Goal: Task Accomplishment & Management: Manage account settings

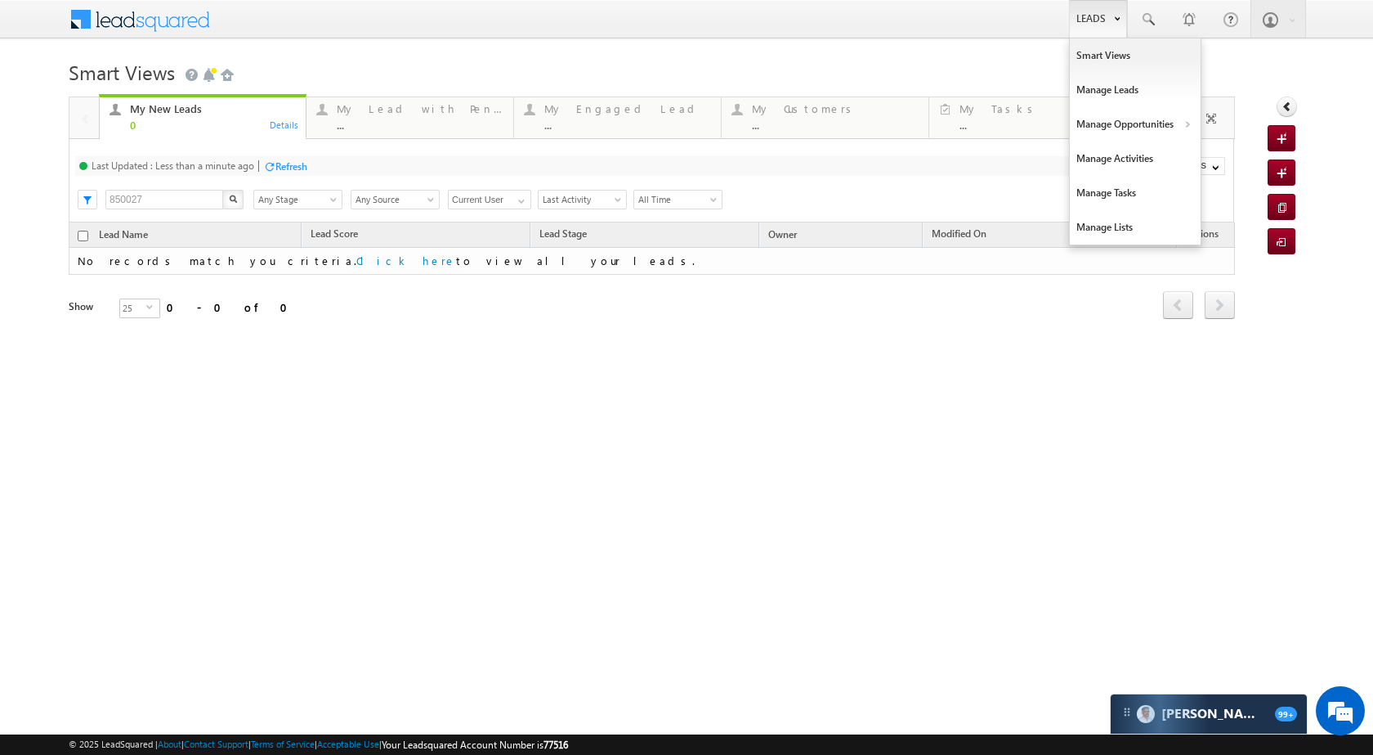
click at [1092, 25] on link "Leads" at bounding box center [1098, 19] width 58 height 38
click at [1135, 137] on link "Manage Opportunities" at bounding box center [1135, 124] width 131 height 34
click at [1100, 18] on link "Leads" at bounding box center [1098, 19] width 58 height 38
click at [1139, 119] on link "Manage Opportunities" at bounding box center [1135, 124] width 131 height 34
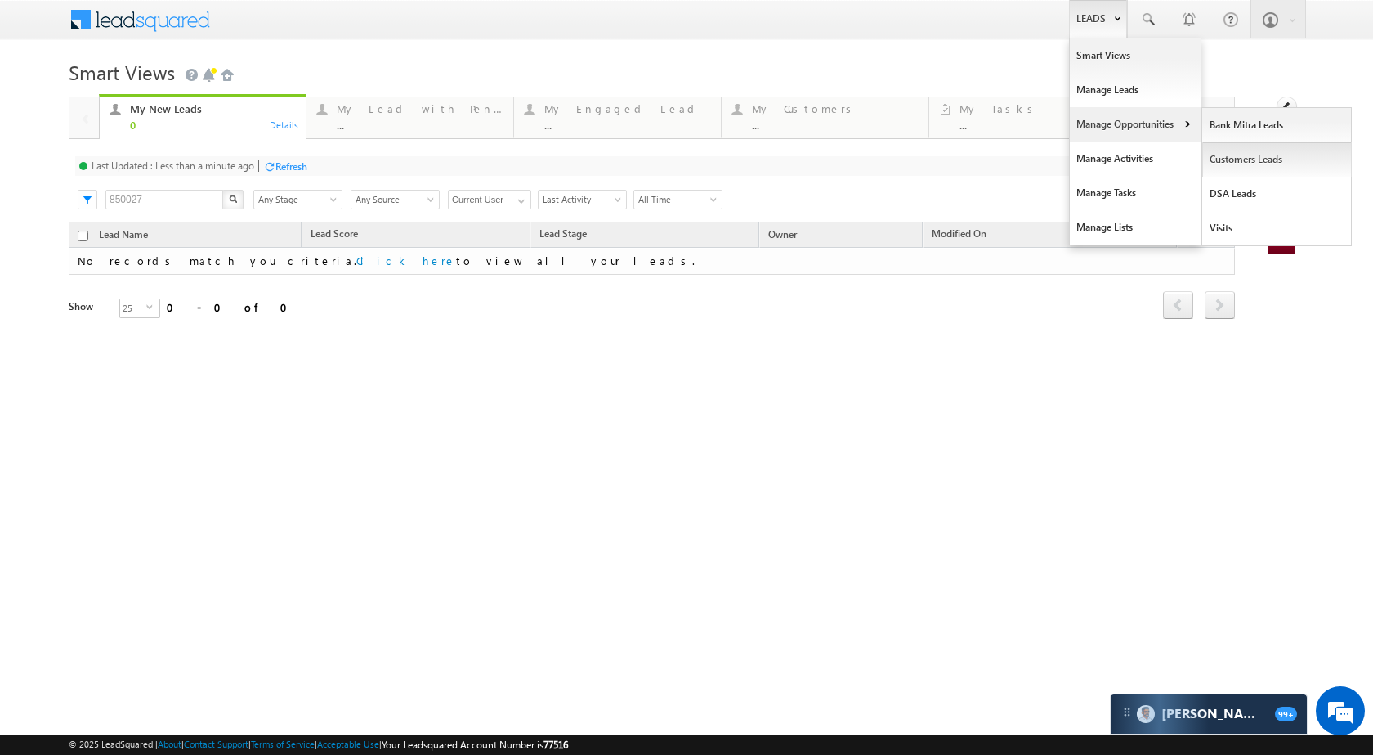
click at [1225, 158] on link "Customers Leads" at bounding box center [1278, 159] width 150 height 34
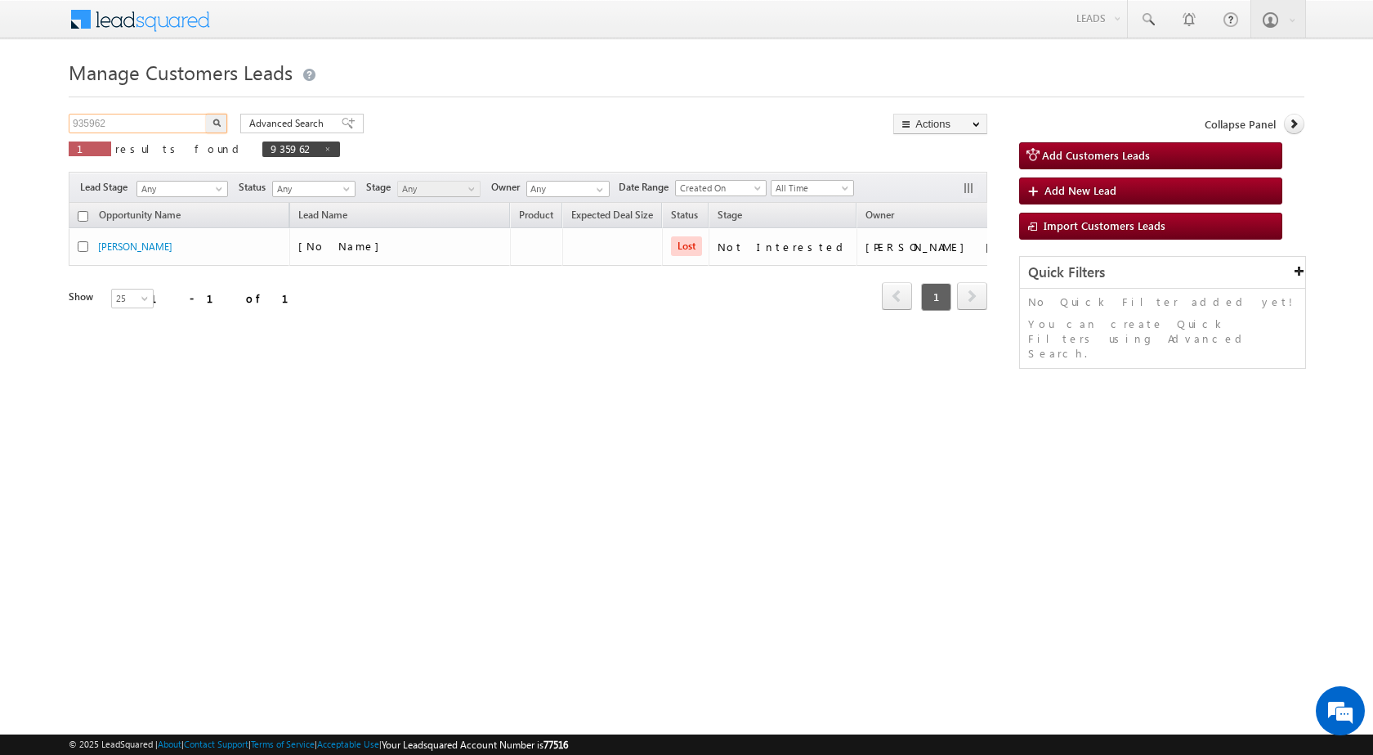
click at [139, 121] on input "935962" at bounding box center [139, 124] width 140 height 20
paste input "811033"
type input "811033"
click at [222, 125] on button "button" at bounding box center [216, 124] width 21 height 20
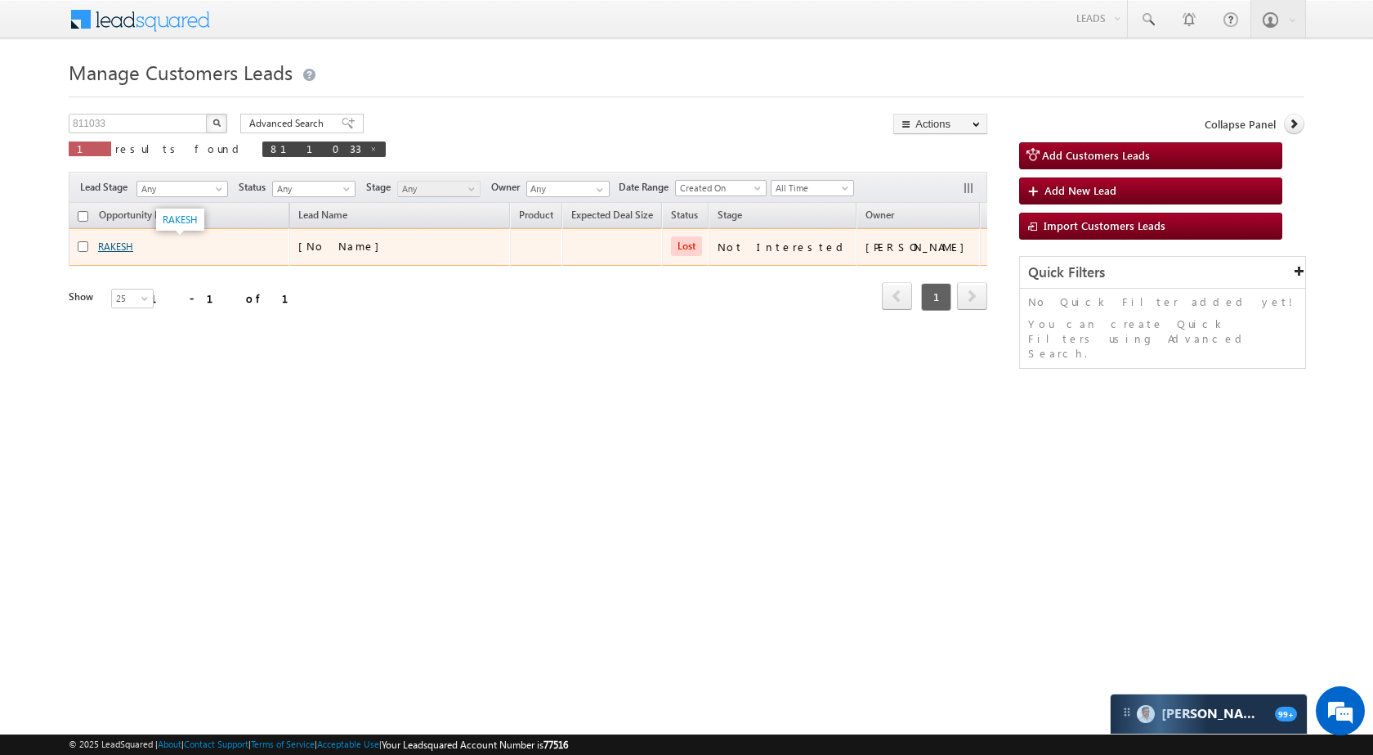
click at [120, 251] on link "RAKESH" at bounding box center [115, 246] width 35 height 12
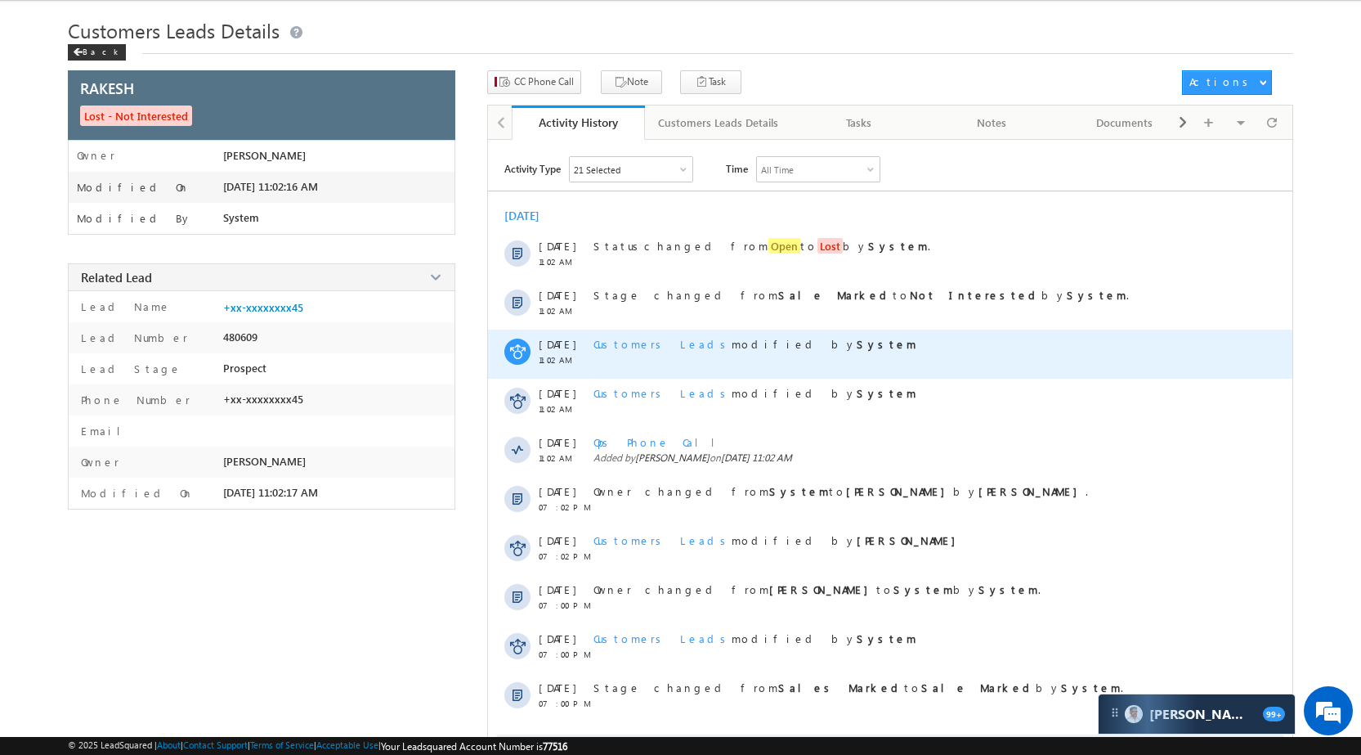
scroll to position [100, 0]
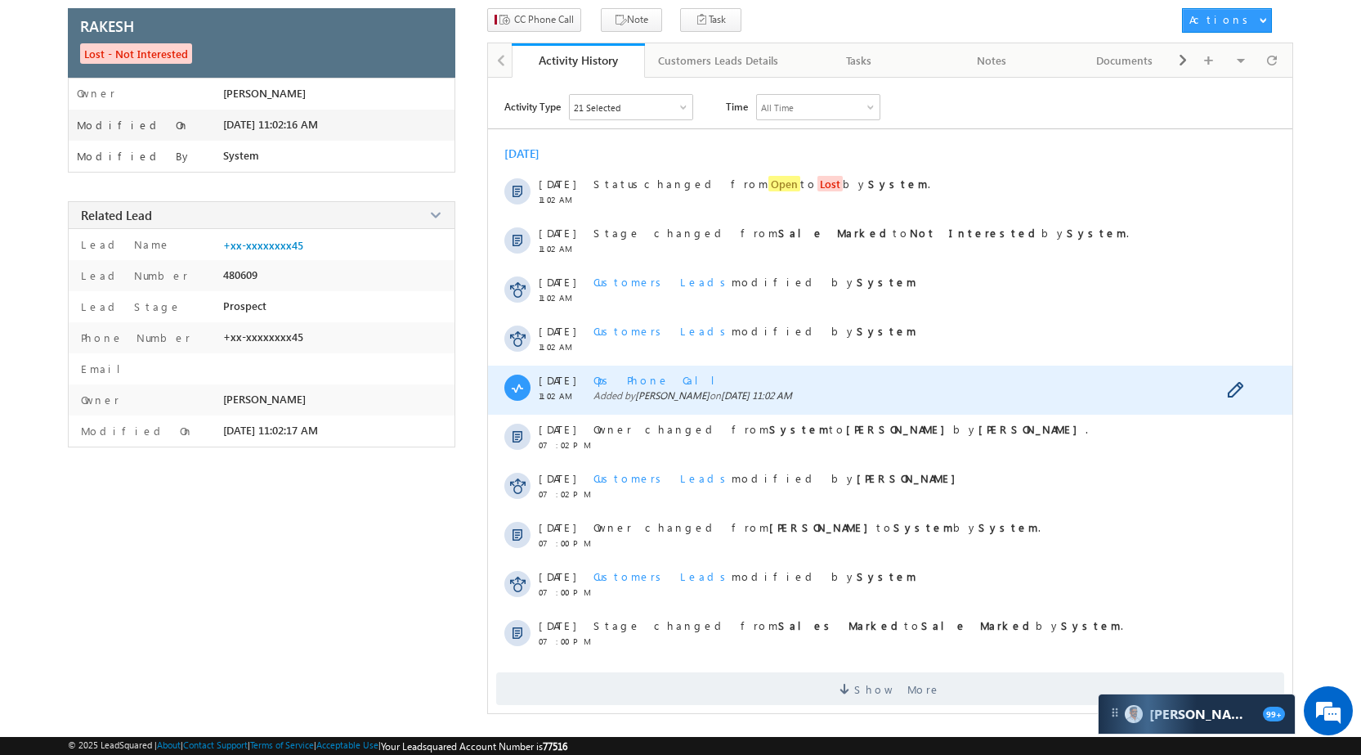
click at [641, 376] on span "Ops Phone Call" at bounding box center [660, 380] width 134 height 14
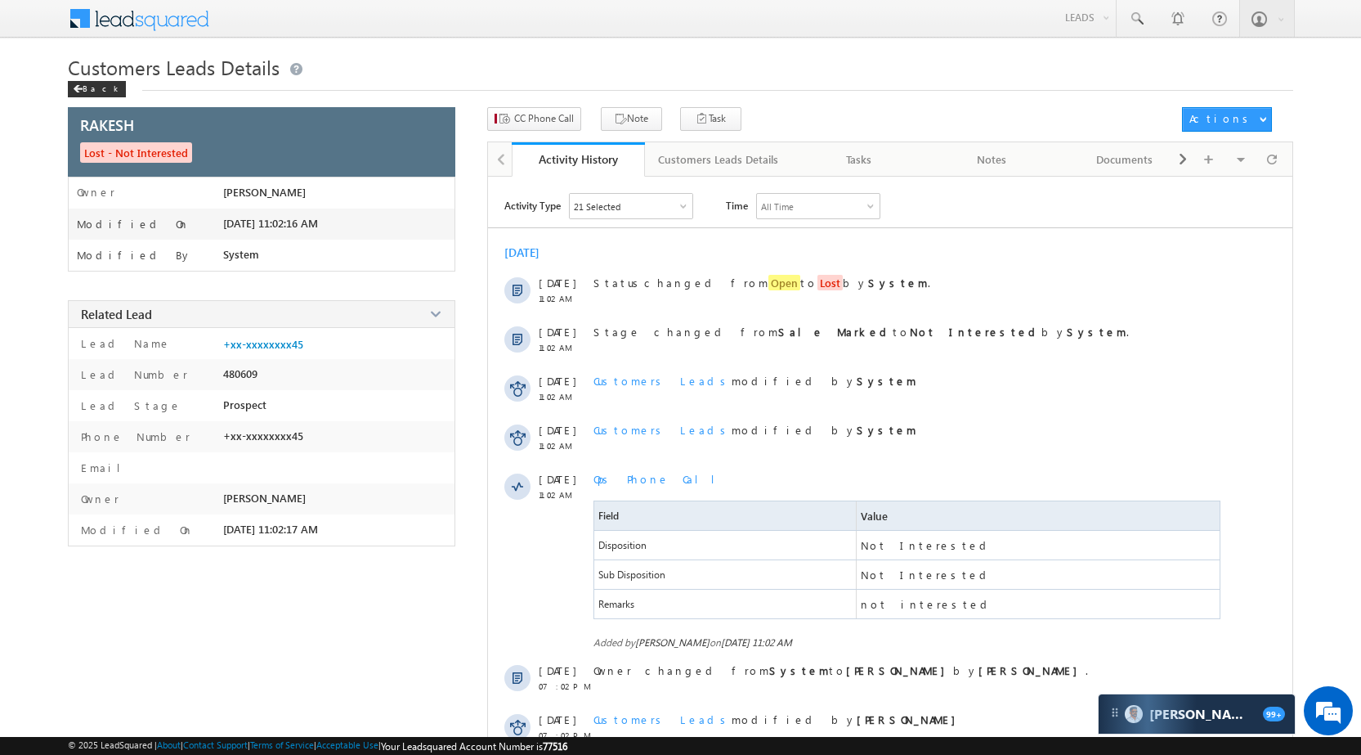
scroll to position [0, 0]
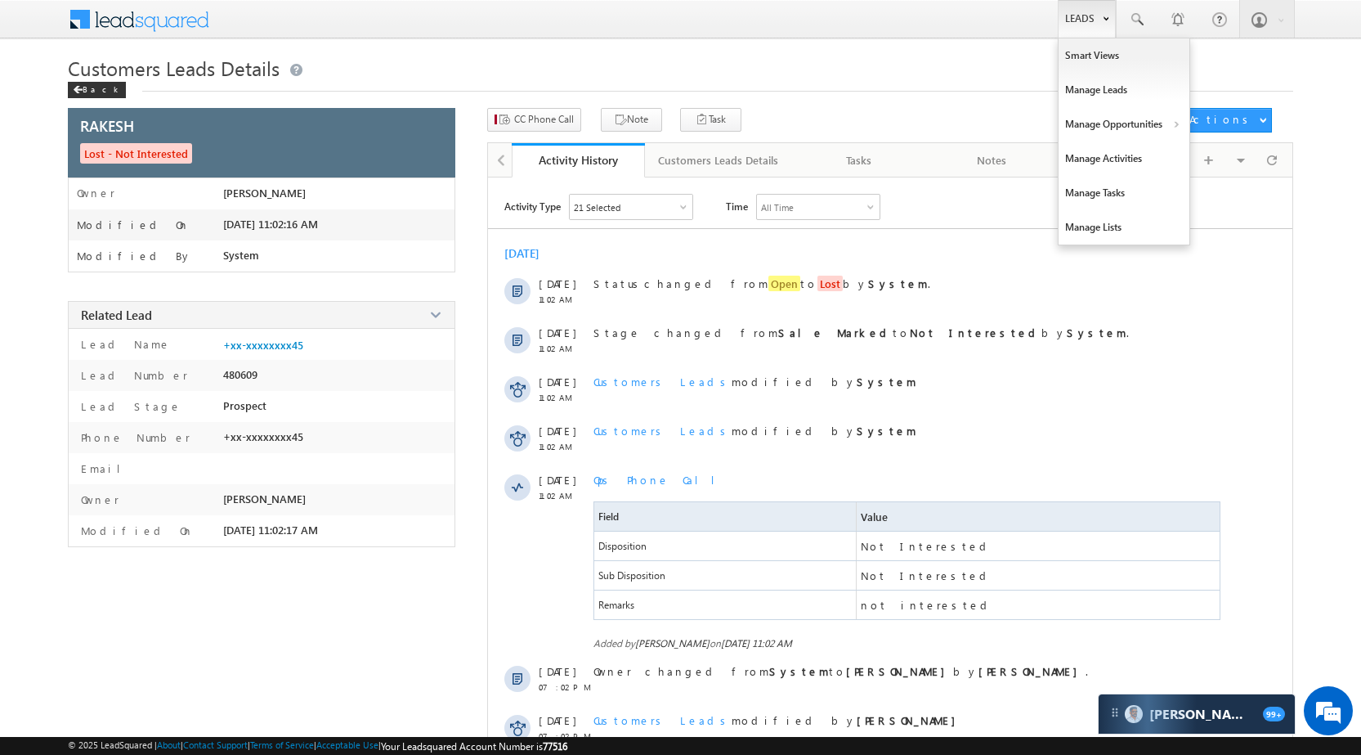
click at [1082, 11] on link "Leads" at bounding box center [1087, 19] width 58 height 38
click at [1131, 114] on link "Manage Opportunities" at bounding box center [1124, 124] width 131 height 34
click at [1207, 163] on link "Customers Leads" at bounding box center [1266, 159] width 150 height 34
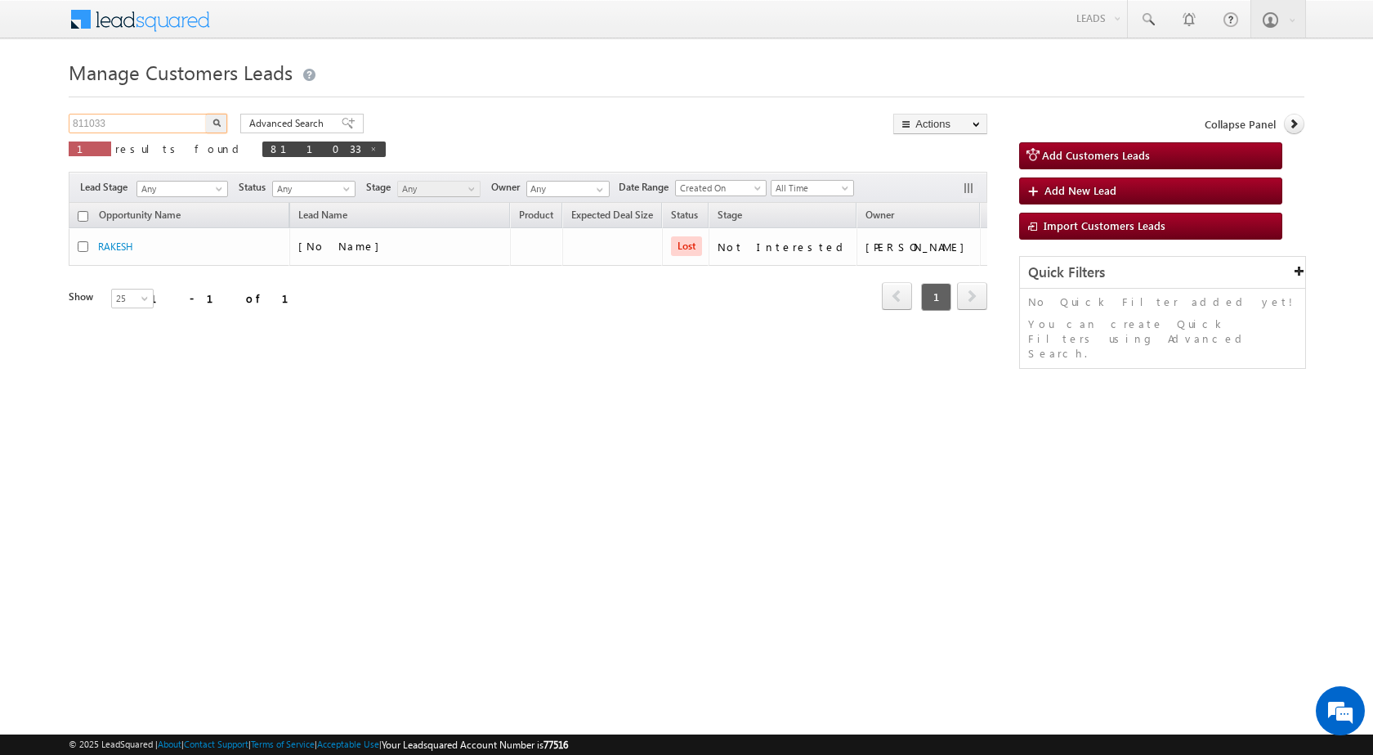
click at [157, 131] on input "811033" at bounding box center [139, 124] width 140 height 20
paste input "60729"
click at [214, 121] on img "button" at bounding box center [217, 123] width 8 height 8
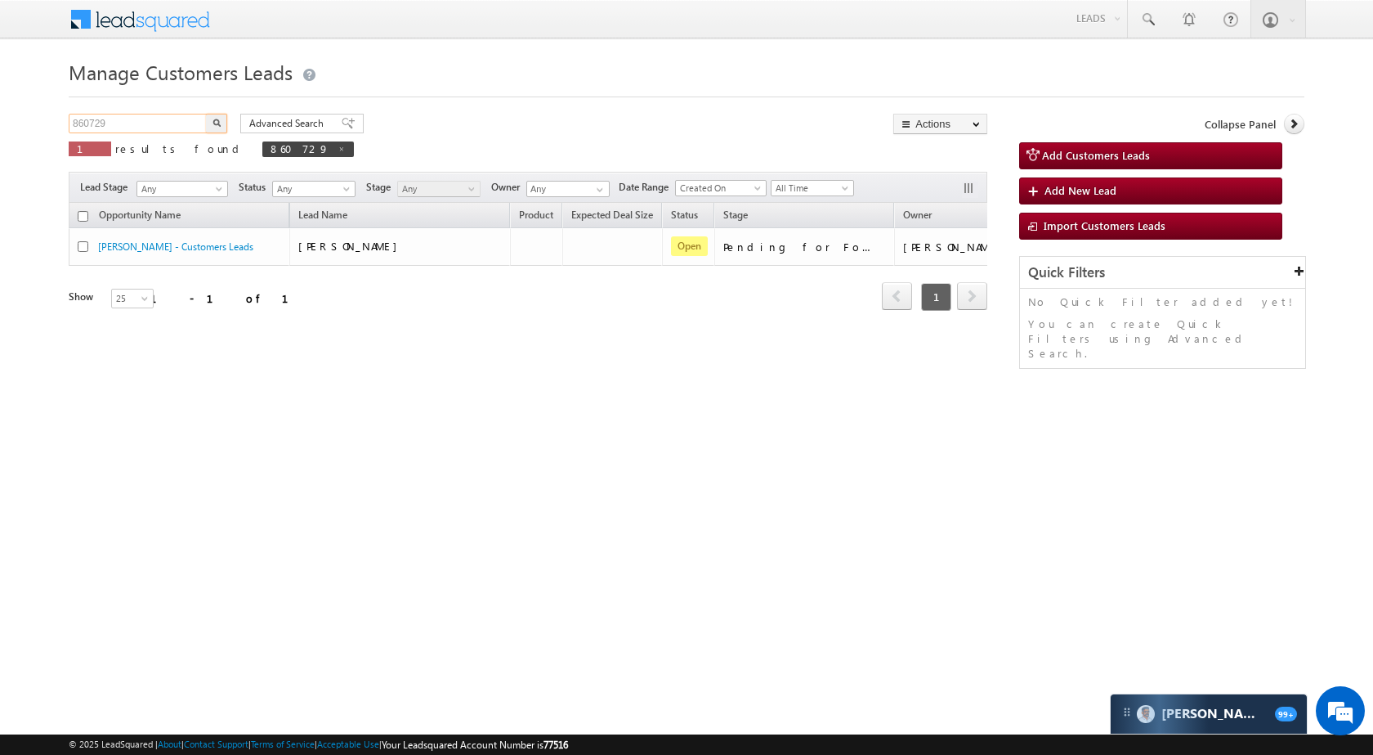
click at [132, 122] on input "860729" at bounding box center [139, 124] width 140 height 20
paste input "6644"
click at [217, 118] on button "button" at bounding box center [216, 124] width 21 height 20
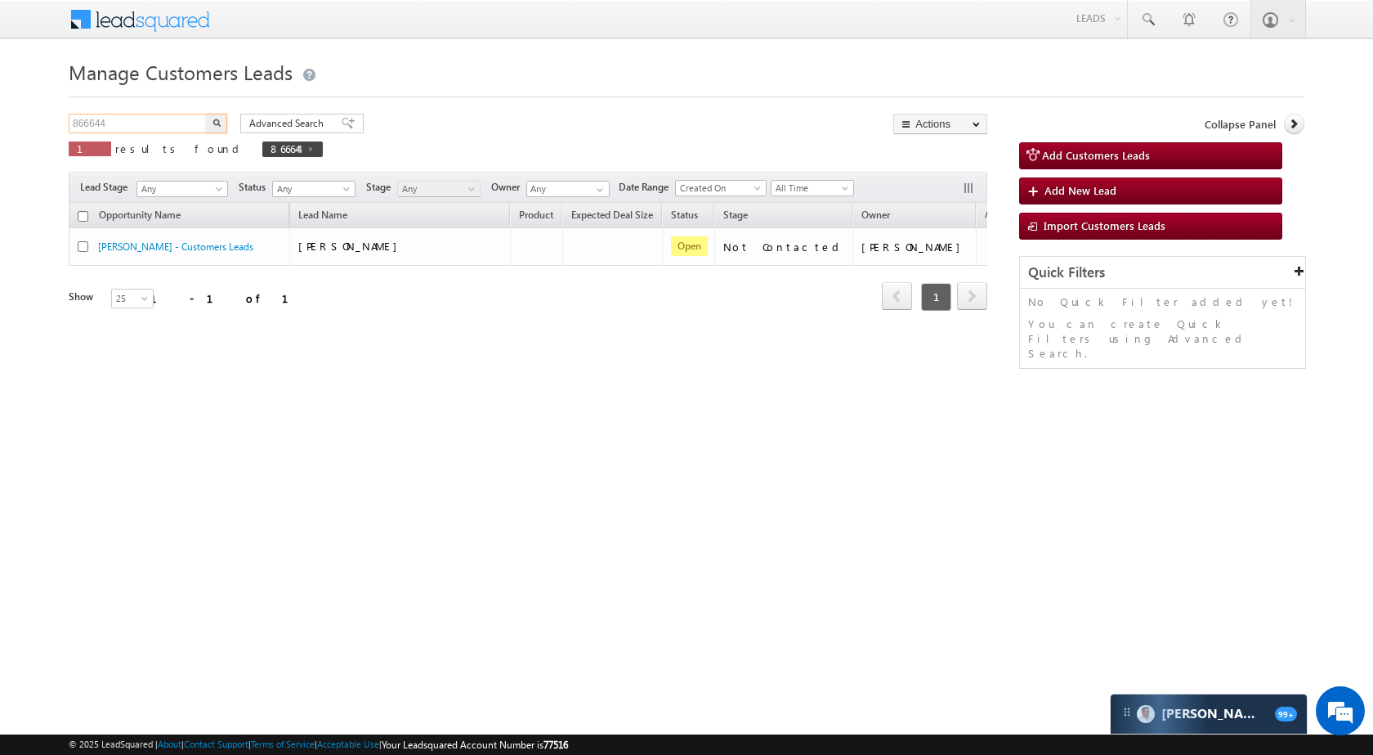
click at [133, 126] on input "866644" at bounding box center [139, 124] width 140 height 20
paste input "91308"
click at [214, 119] on img "button" at bounding box center [217, 123] width 8 height 8
click at [169, 121] on input "891308" at bounding box center [139, 124] width 140 height 20
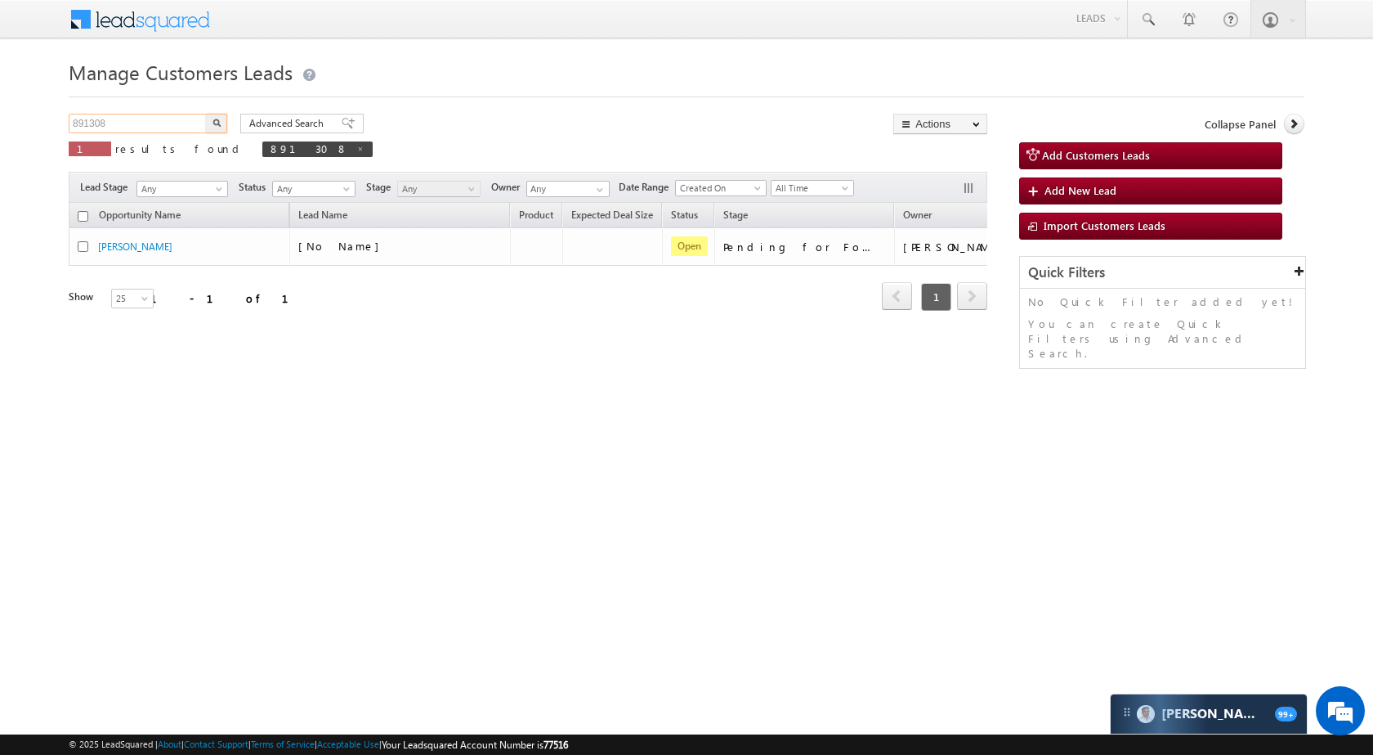
click at [169, 121] on input "891308" at bounding box center [139, 124] width 140 height 20
paste input "0176"
type input "890176"
click at [216, 126] on img "button" at bounding box center [217, 123] width 8 height 8
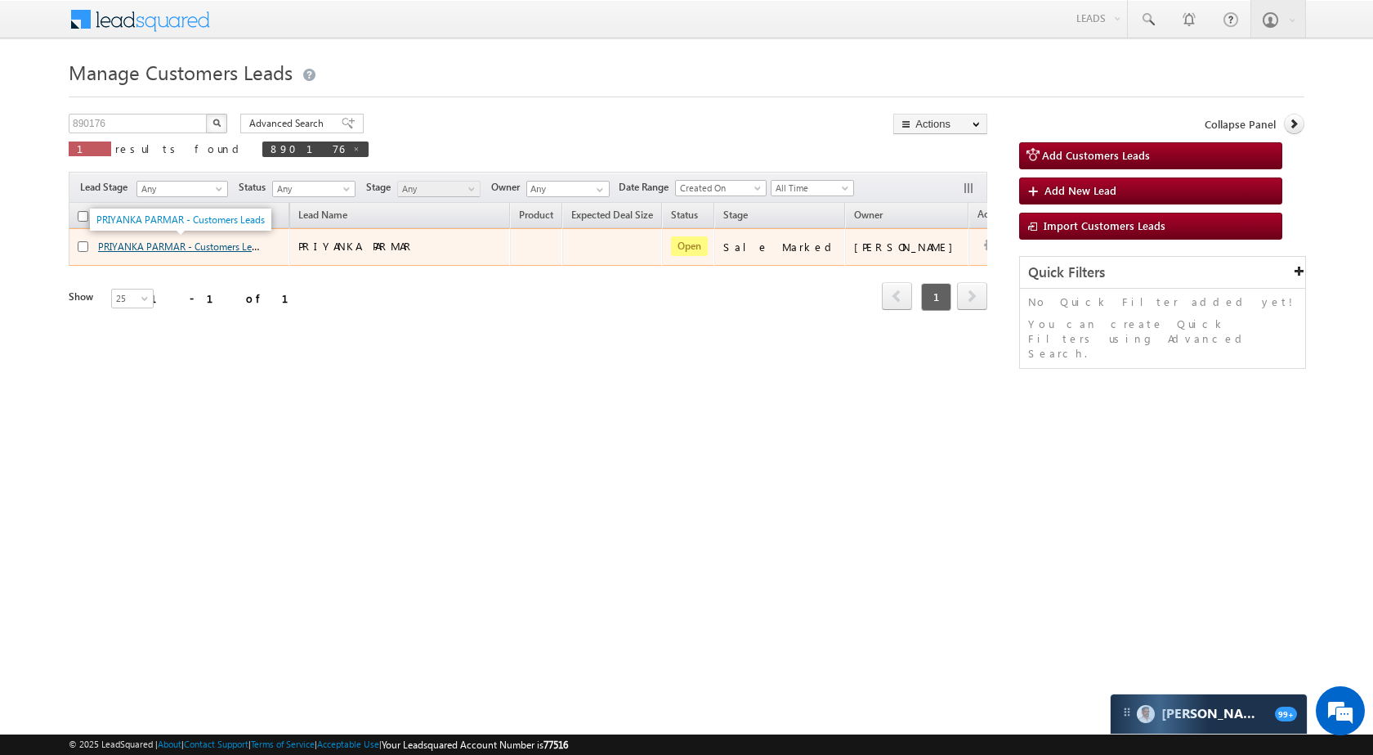
click at [125, 245] on link "PRIYANKA PARMAR - Customers Leads" at bounding box center [182, 246] width 168 height 14
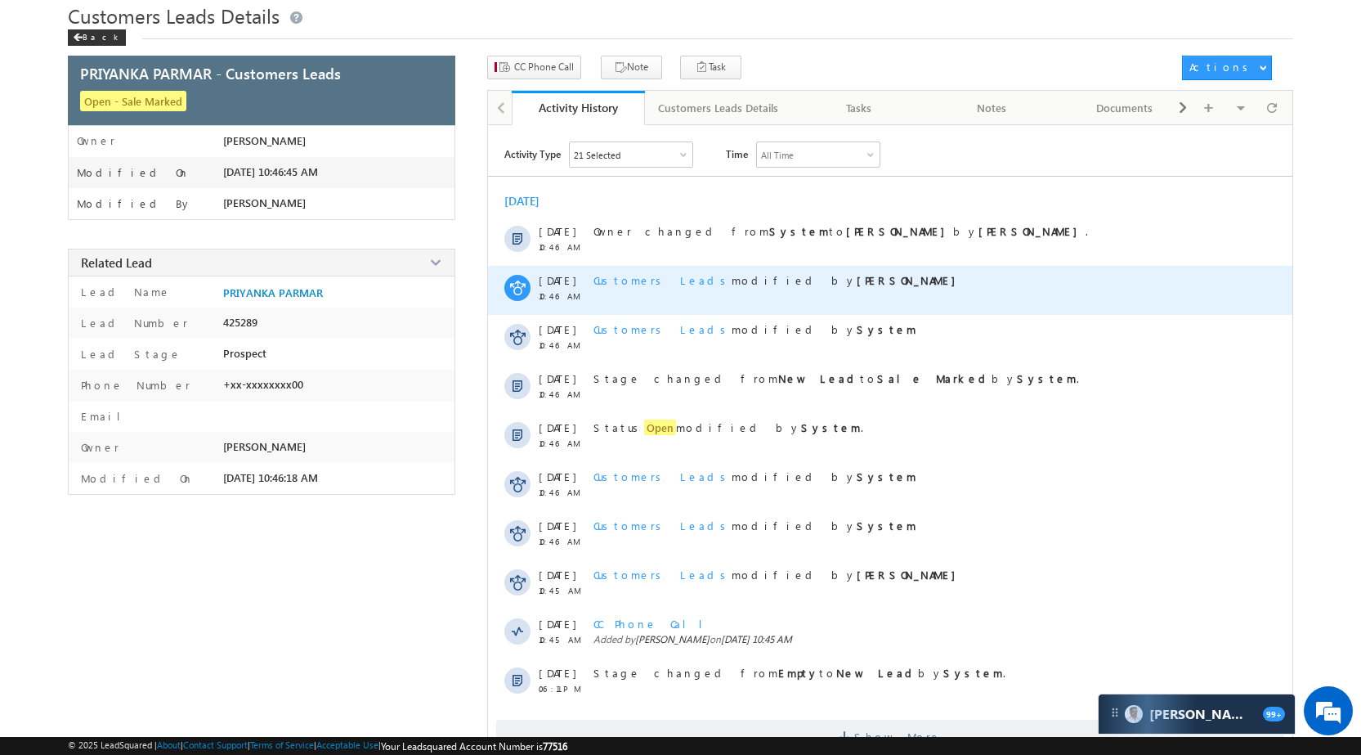
scroll to position [100, 0]
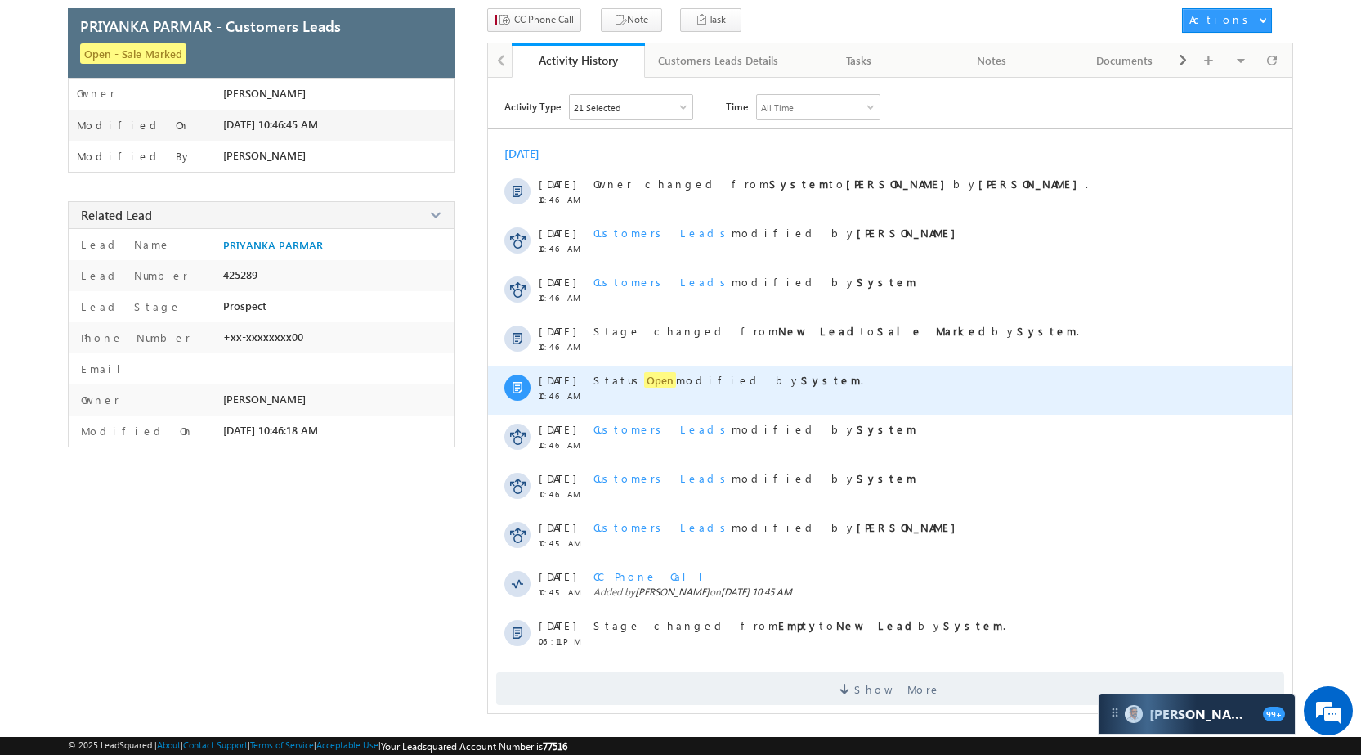
click at [644, 384] on span "Open" at bounding box center [660, 380] width 32 height 16
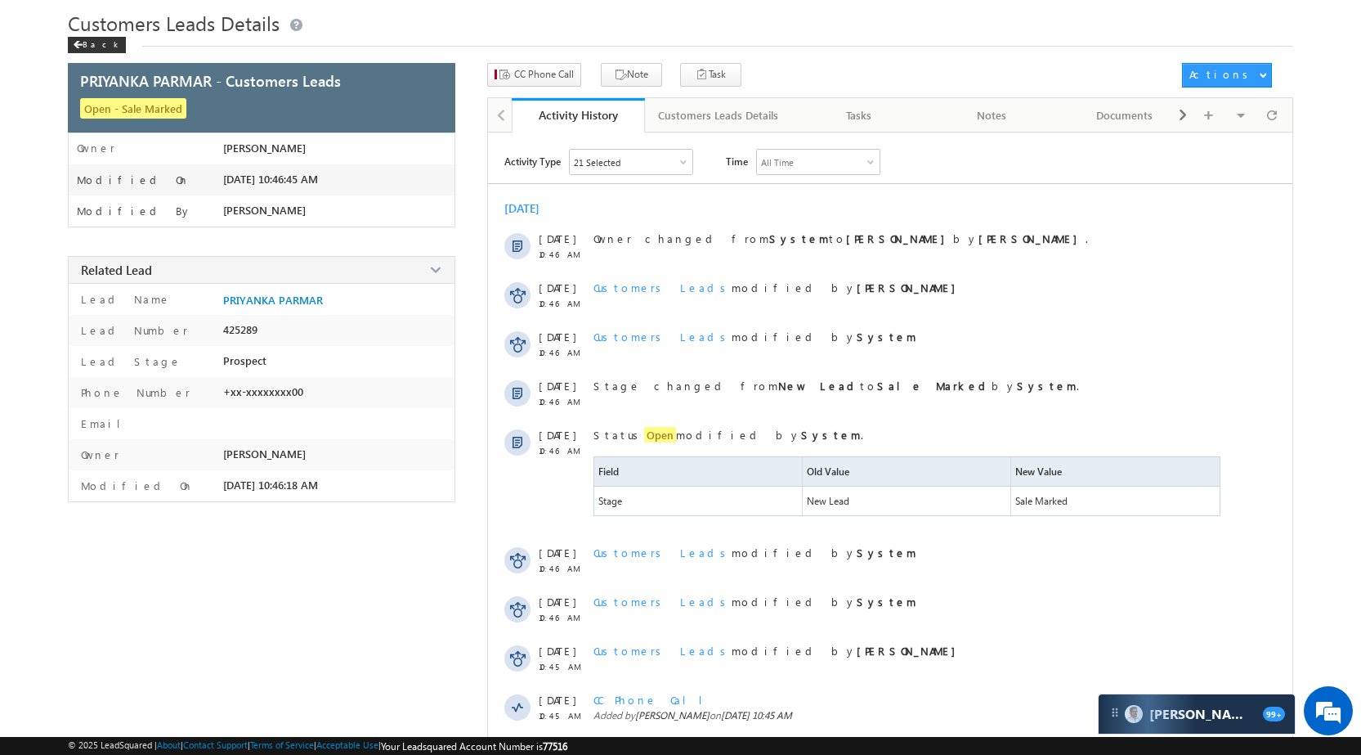
scroll to position [0, 0]
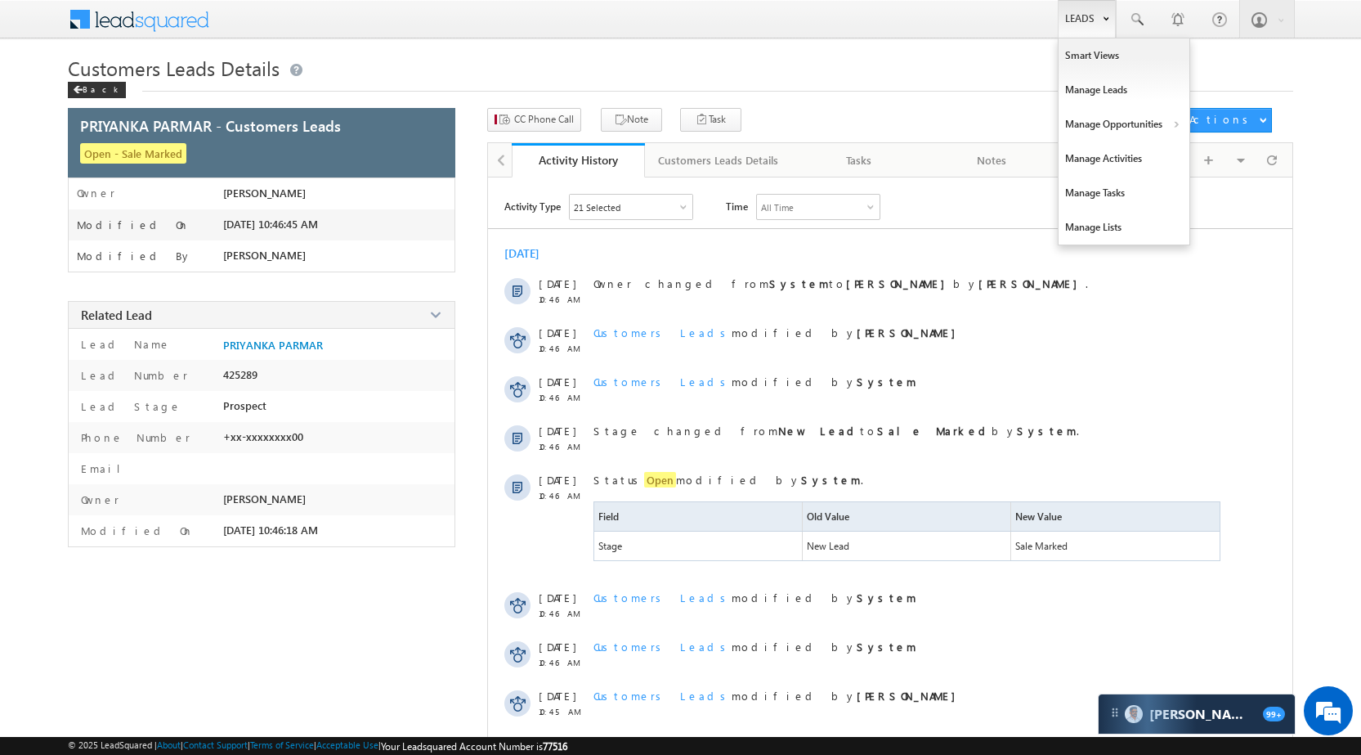
click at [1061, 19] on link "Leads" at bounding box center [1087, 19] width 58 height 38
click at [1130, 120] on link "Manage Opportunities" at bounding box center [1124, 124] width 131 height 34
click at [1234, 155] on link "Customers Leads" at bounding box center [1266, 159] width 150 height 34
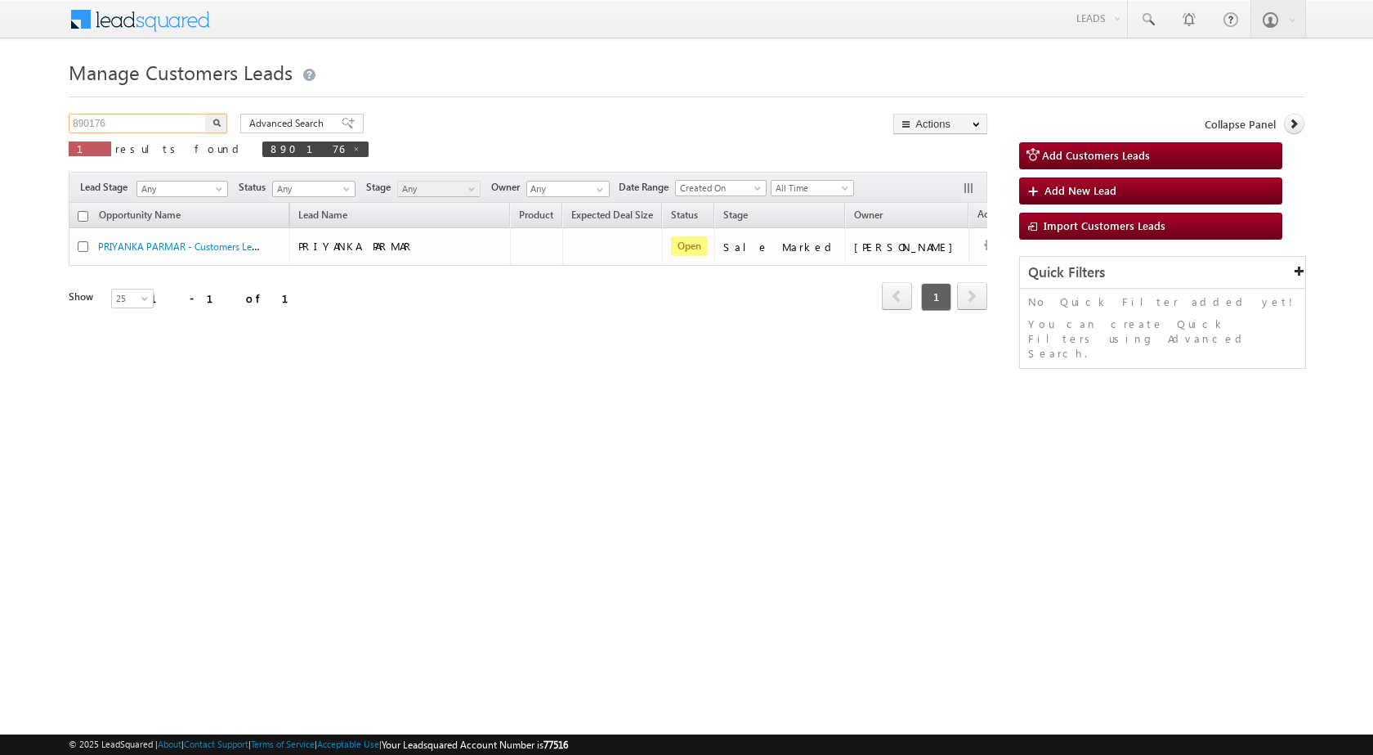
click at [159, 122] on input "890176" at bounding box center [139, 124] width 140 height 20
paste input "7085"
click at [221, 120] on button "button" at bounding box center [216, 124] width 21 height 20
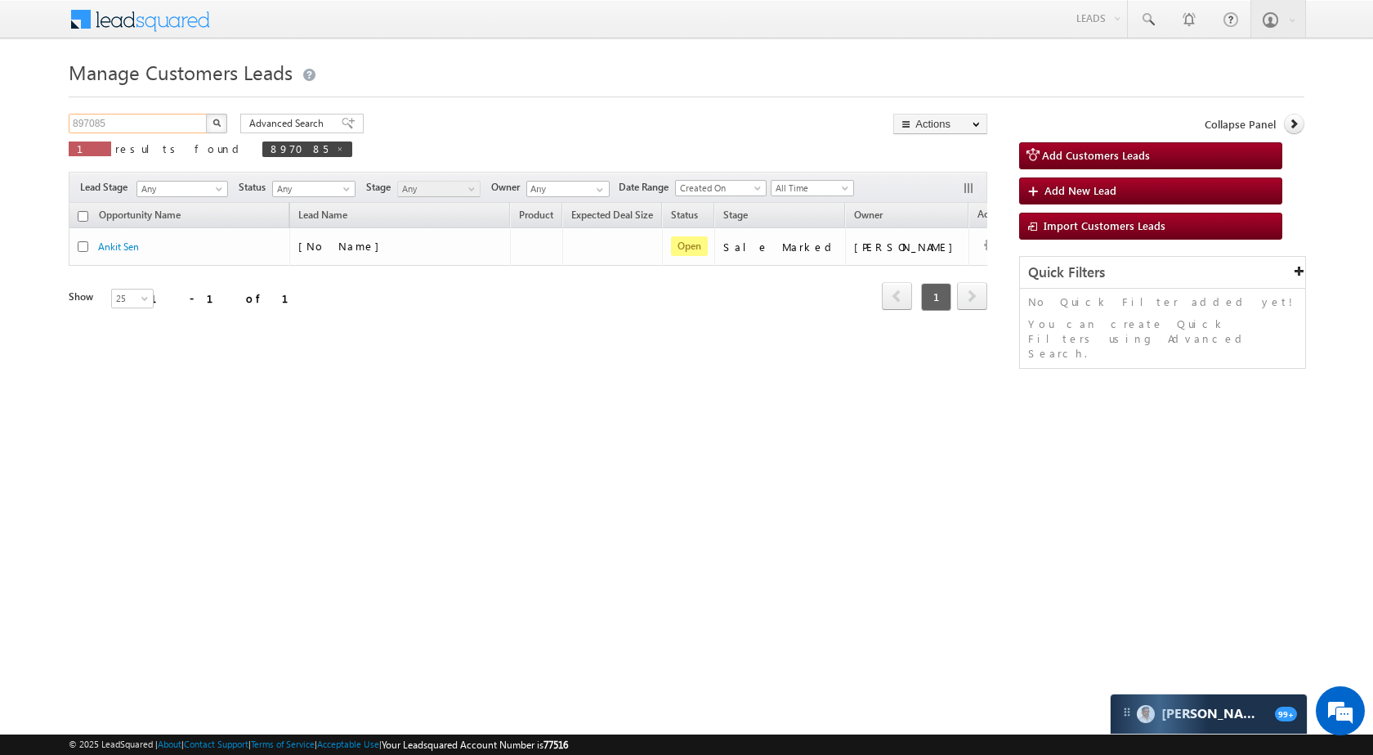
click at [148, 118] on input "897085" at bounding box center [139, 124] width 140 height 20
paste input "902876"
click at [222, 119] on button "button" at bounding box center [216, 124] width 21 height 20
click at [125, 139] on p "1 results found 902876" at bounding box center [211, 148] width 285 height 23
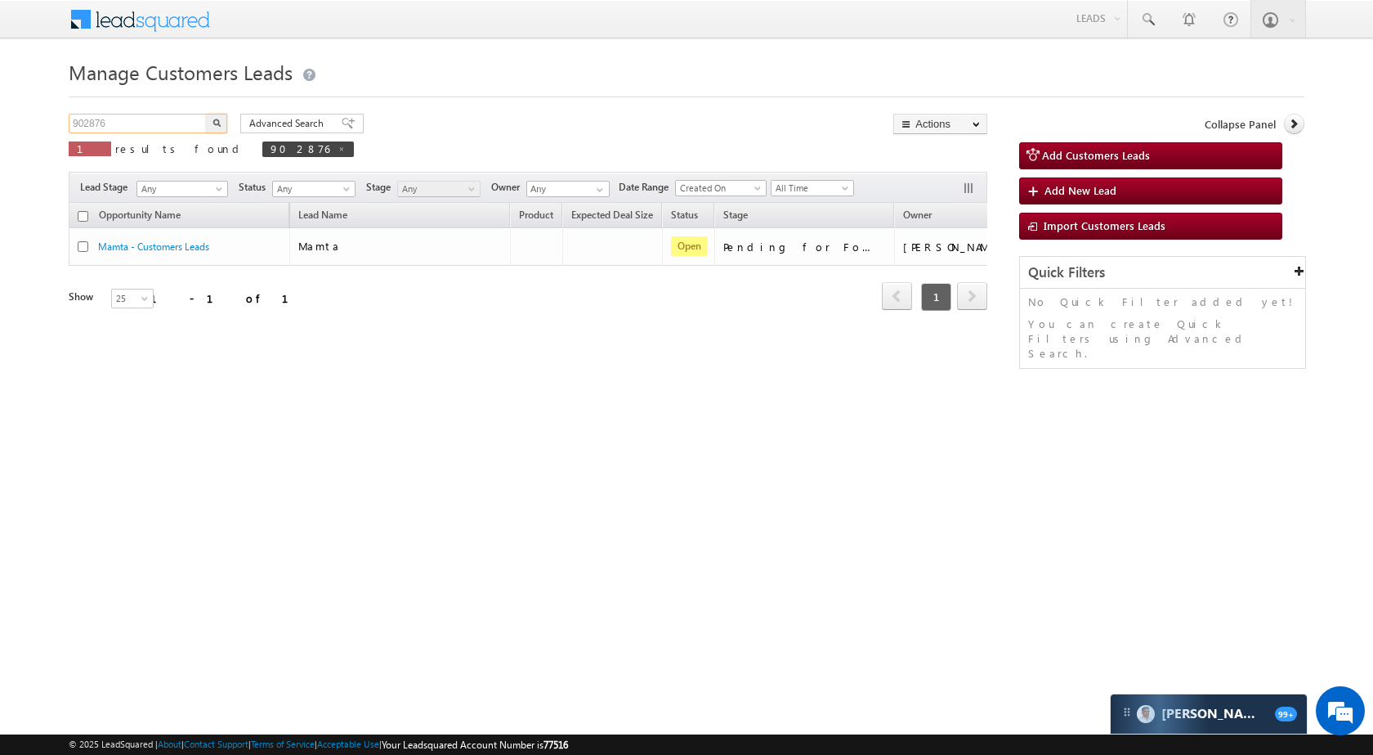
click at [137, 123] on input "902876" at bounding box center [139, 124] width 140 height 20
paste input "1538"
click at [217, 121] on img "button" at bounding box center [217, 123] width 8 height 8
click at [166, 114] on input "915386" at bounding box center [139, 124] width 140 height 20
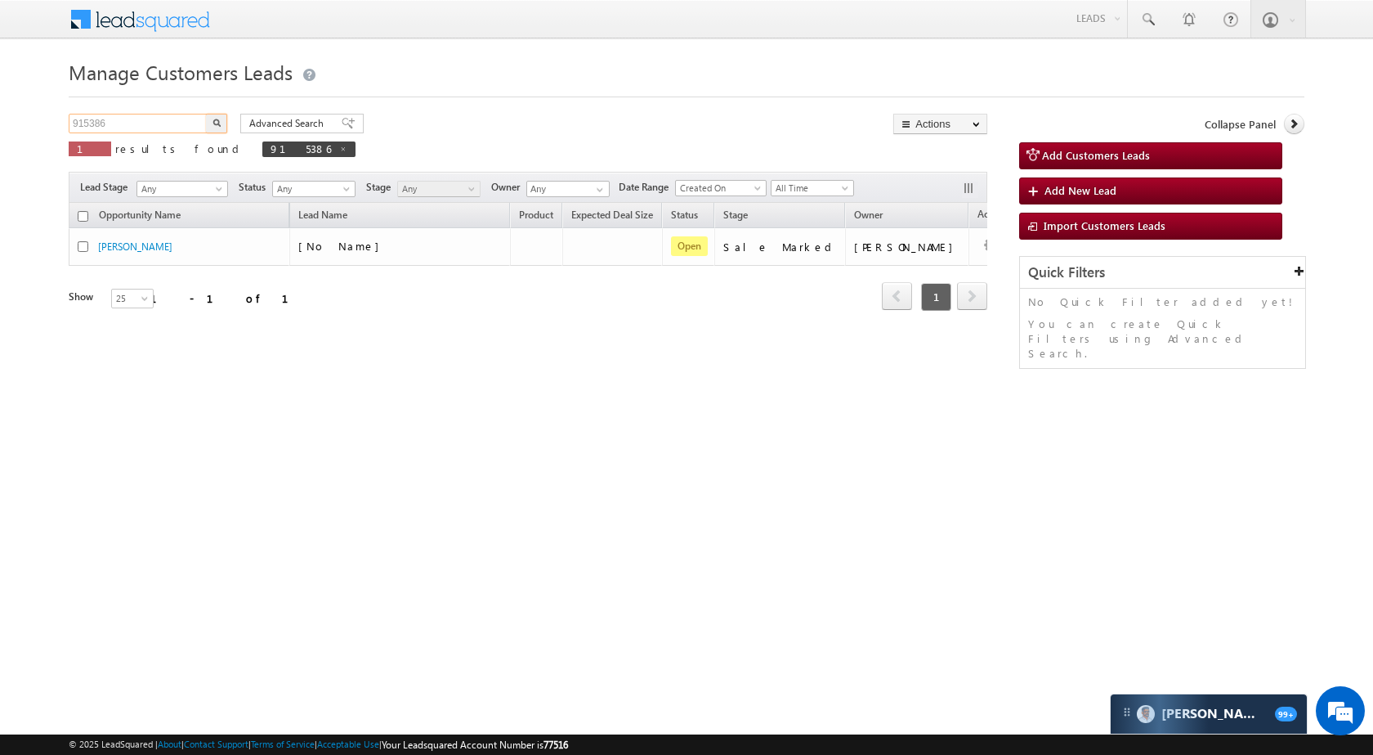
click at [166, 114] on input "915386" at bounding box center [139, 124] width 140 height 20
paste input "1"
click at [219, 116] on button "button" at bounding box center [216, 124] width 21 height 20
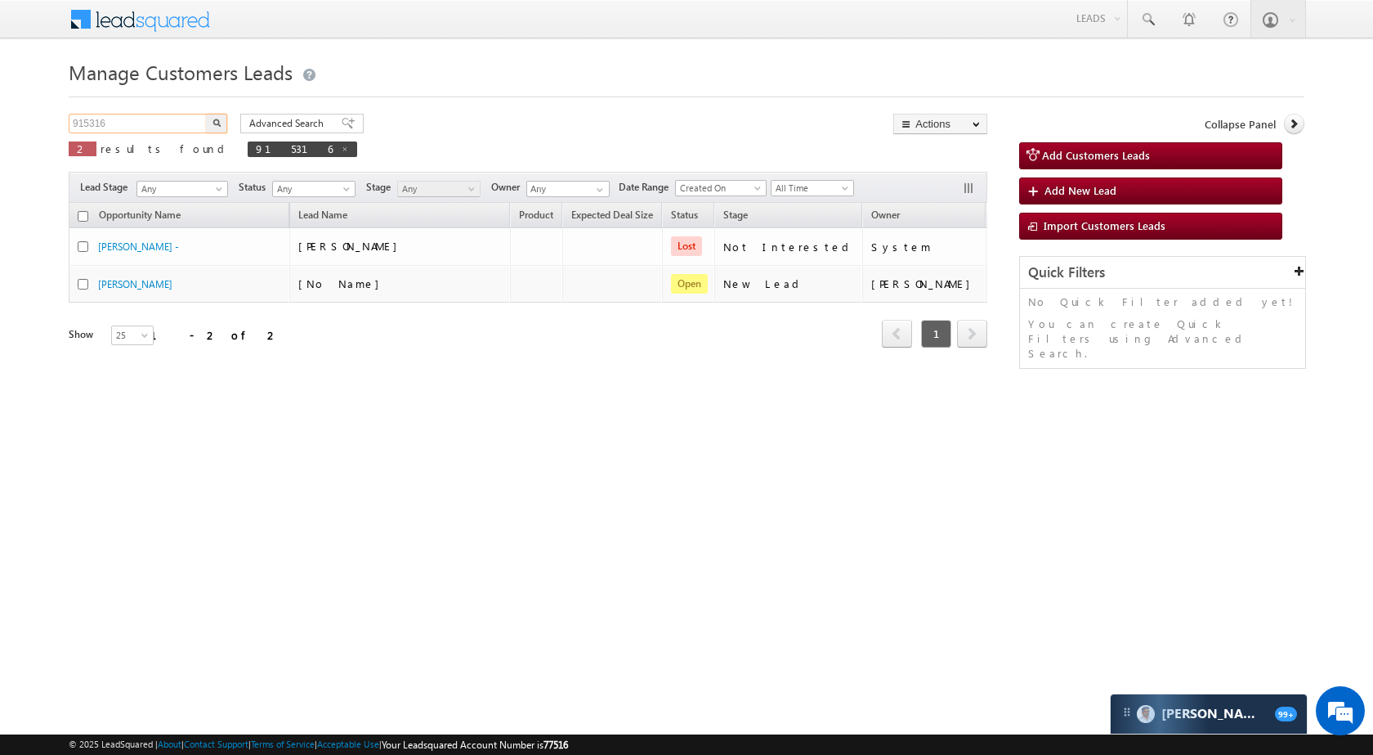
click at [193, 121] on input "915316" at bounding box center [139, 124] width 140 height 20
paste input "23759"
type input "923759"
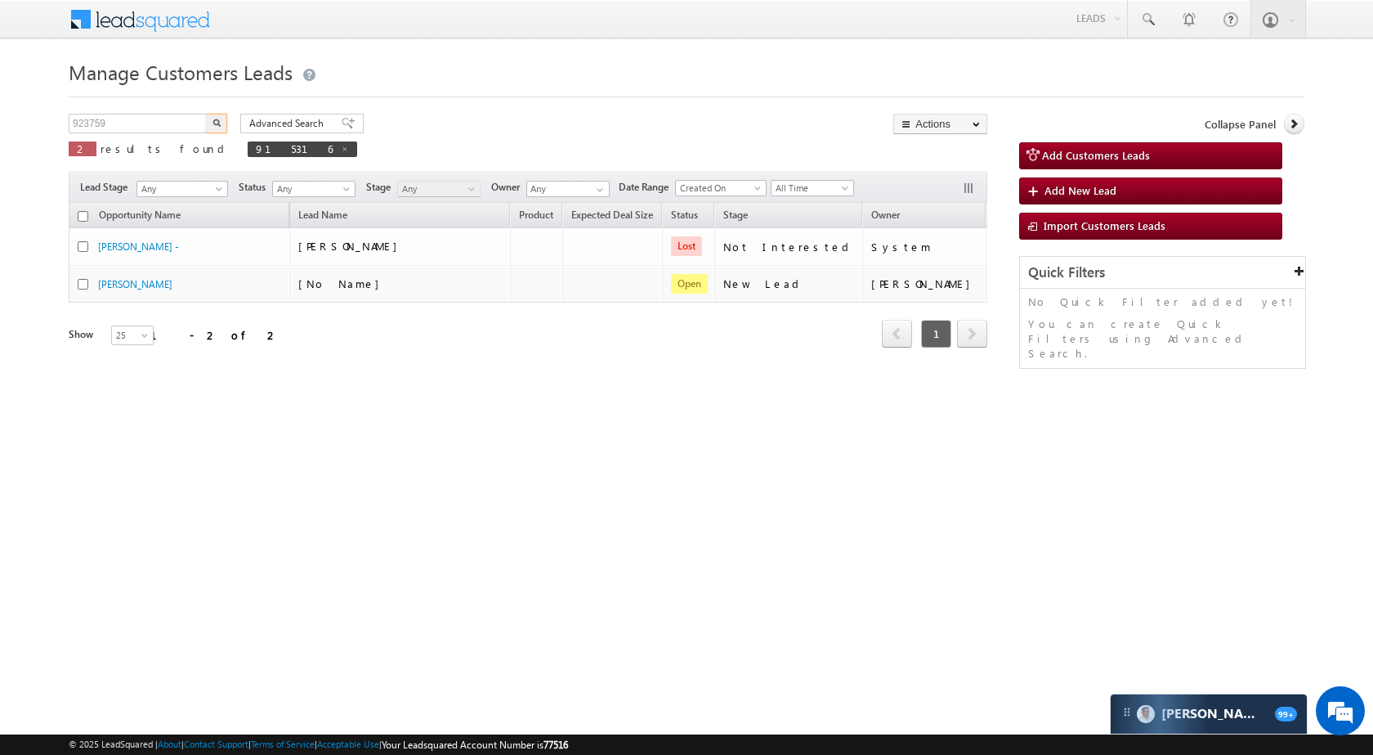
click at [216, 119] on img "button" at bounding box center [217, 123] width 8 height 8
